Goal: Check status: Check status

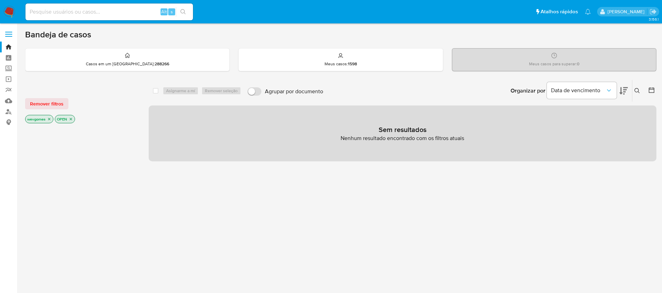
click at [74, 11] on input at bounding box center [108, 11] width 167 height 9
paste input "1026683573"
type input "1026683573"
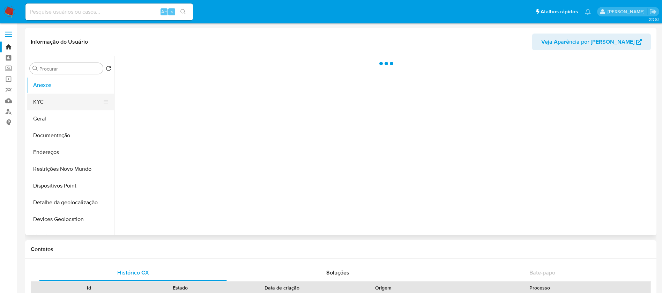
click at [55, 100] on button "KYC" at bounding box center [68, 101] width 82 height 17
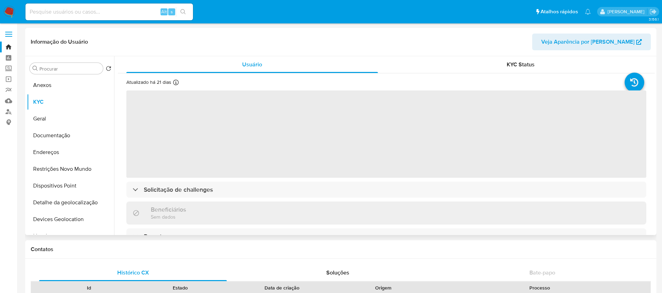
select select "10"
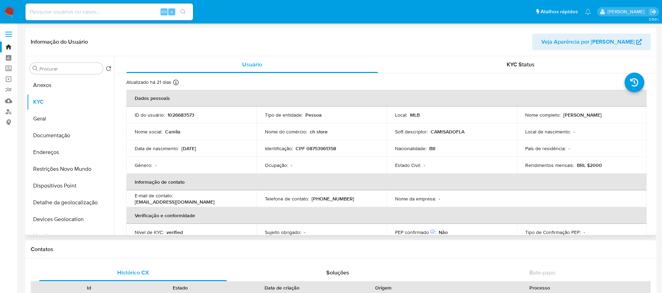
click at [107, 15] on input at bounding box center [108, 11] width 167 height 9
paste input "616224005"
type input "616224005"
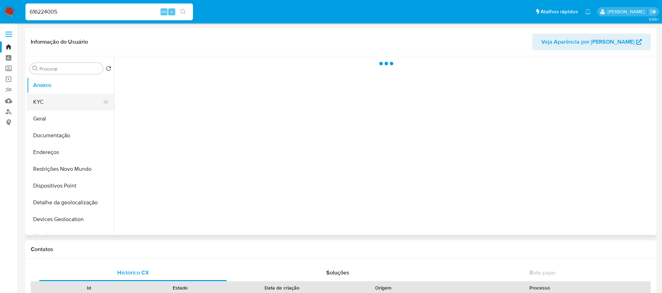
click at [45, 99] on button "KYC" at bounding box center [68, 101] width 82 height 17
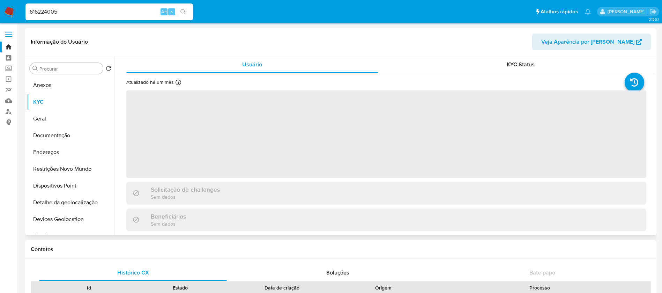
select select "10"
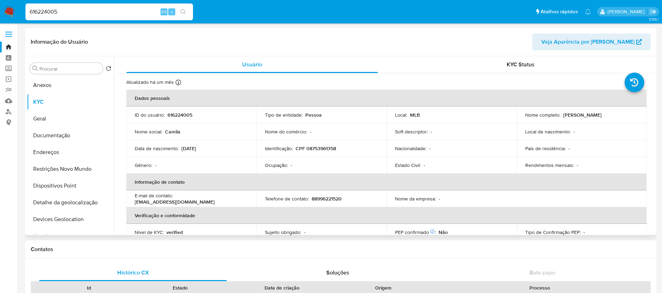
click at [129, 16] on input "616224005" at bounding box center [108, 11] width 167 height 9
click at [105, 12] on input "616224005" at bounding box center [108, 11] width 167 height 9
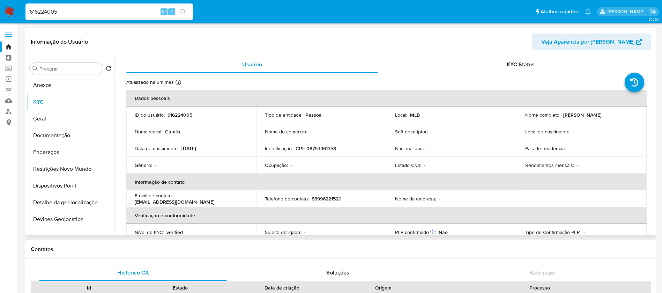
paste input "461009101"
type input "461009101"
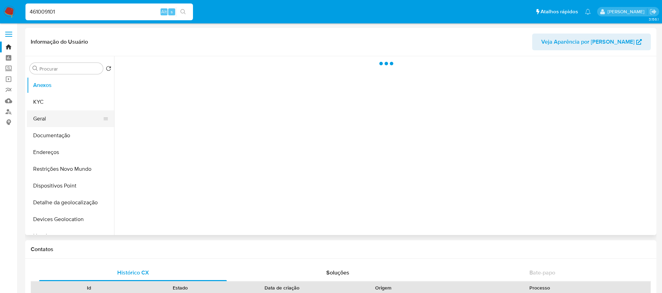
click at [49, 117] on button "Geral" at bounding box center [68, 118] width 82 height 17
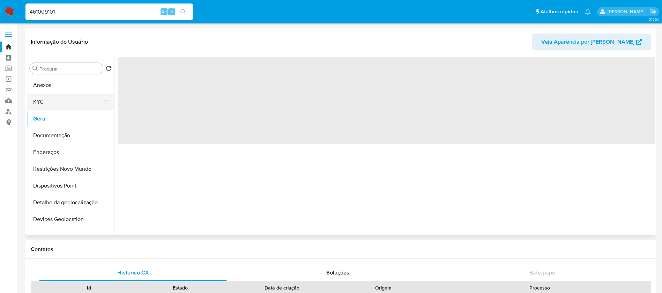
click at [42, 105] on button "KYC" at bounding box center [68, 101] width 82 height 17
select select "10"
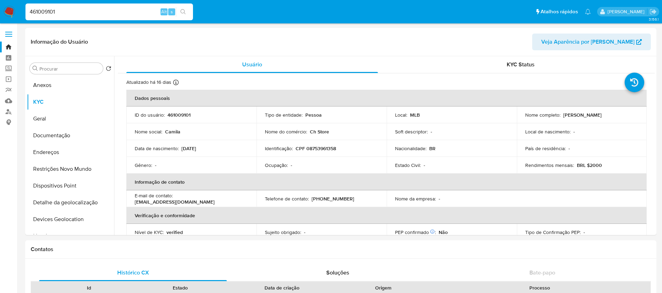
click at [106, 12] on input "461009101" at bounding box center [108, 11] width 167 height 9
paste input "324098182"
type input "324098182"
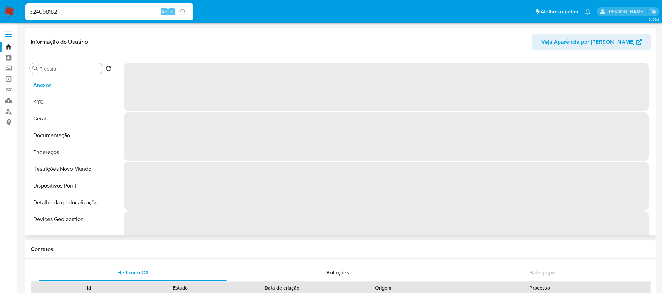
select select "10"
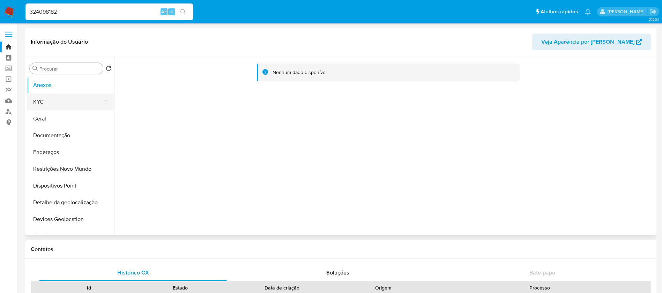
click at [42, 103] on button "KYC" at bounding box center [68, 101] width 82 height 17
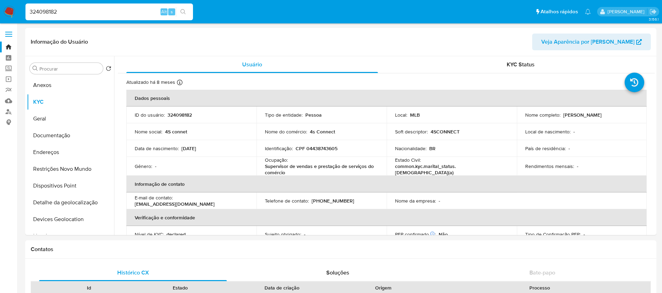
click at [111, 10] on input "324098182" at bounding box center [108, 11] width 167 height 9
paste input "07828225"
type input "307828225"
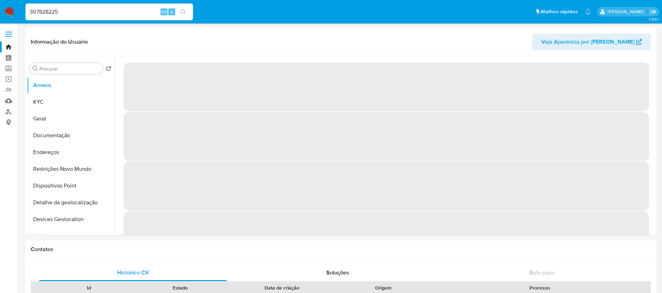
select select "10"
